Goal: Navigation & Orientation: Find specific page/section

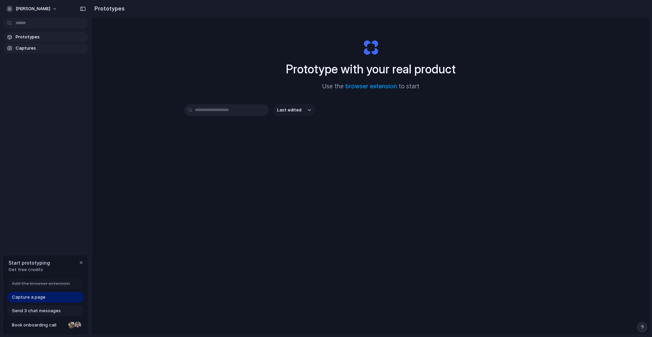
click at [30, 47] on span "Captures" at bounding box center [51, 48] width 70 height 7
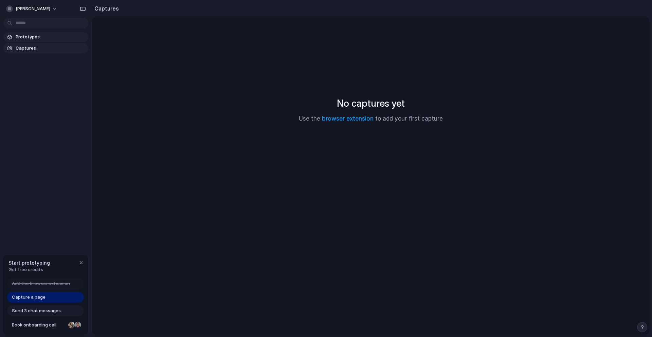
click at [34, 33] on link "Prototypes" at bounding box center [45, 37] width 85 height 10
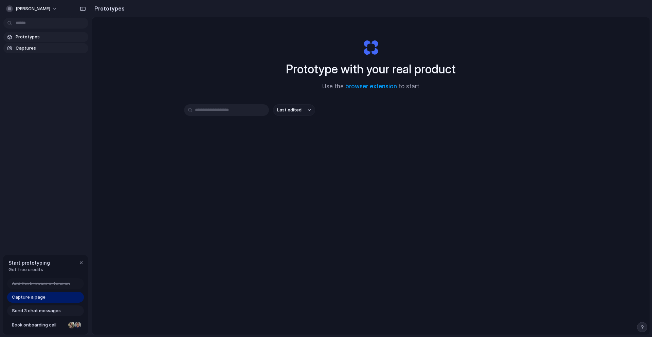
click at [41, 51] on span "Captures" at bounding box center [51, 48] width 70 height 7
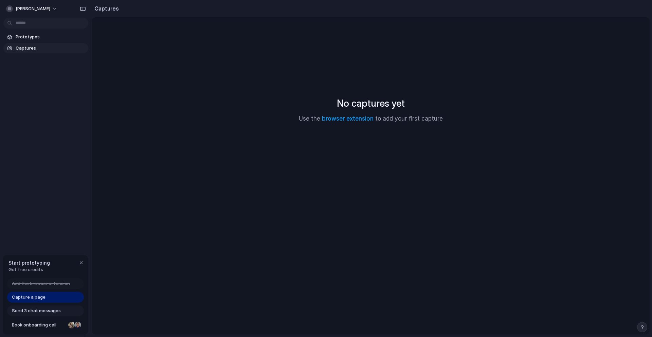
click at [43, 29] on div "Prototypes Captures" at bounding box center [46, 71] width 92 height 142
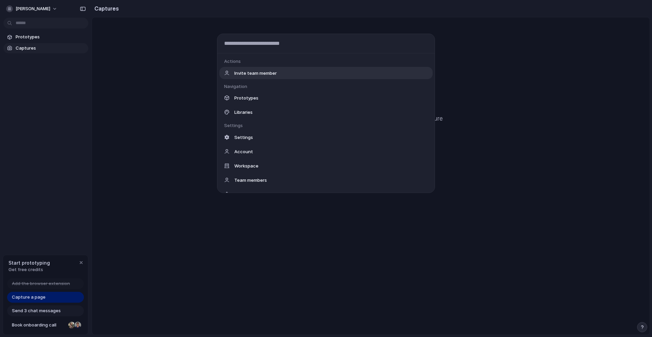
click at [42, 21] on body "hrisheekesh-raveendranath Prototypes Captures Start prototyping Get free credit…" at bounding box center [326, 168] width 652 height 337
click at [37, 34] on div "Actions Invite team member Navigation Prototypes Libraries Settings Settings Ac…" at bounding box center [326, 168] width 652 height 337
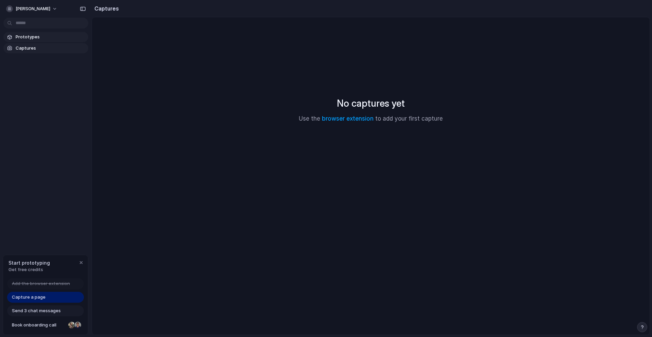
click at [32, 36] on span "Prototypes" at bounding box center [51, 37] width 70 height 7
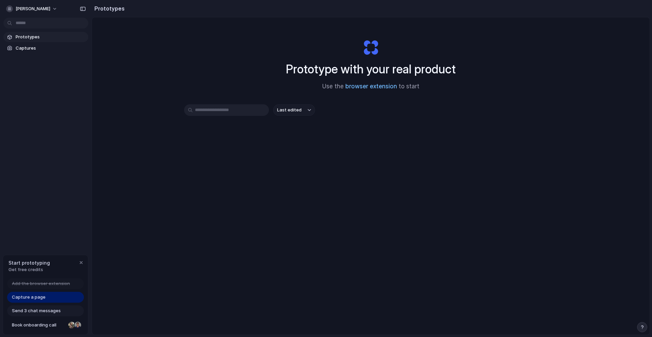
click at [378, 85] on link "browser extension" at bounding box center [371, 86] width 52 height 7
